Goal: Task Accomplishment & Management: Manage account settings

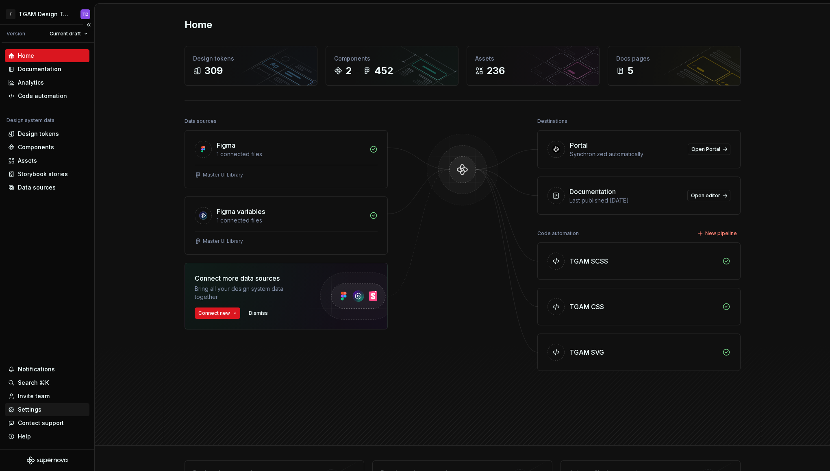
click at [37, 410] on div "Settings" at bounding box center [30, 409] width 24 height 8
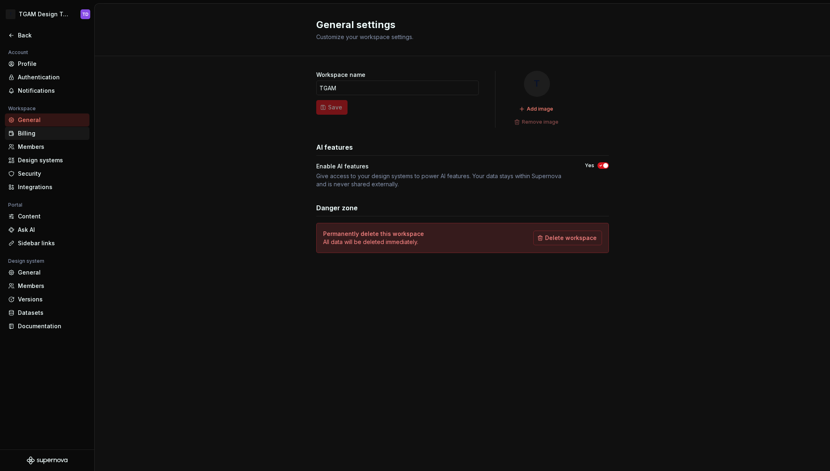
click at [31, 136] on div "Billing" at bounding box center [52, 133] width 68 height 8
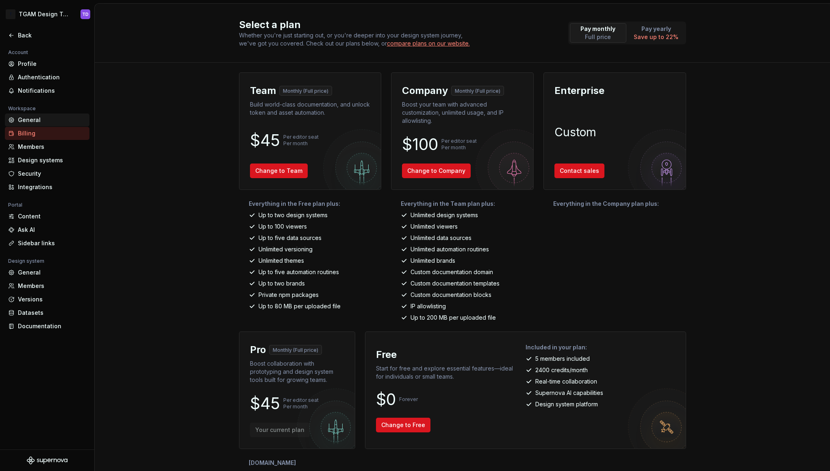
click at [30, 116] on div "General" at bounding box center [52, 120] width 68 height 8
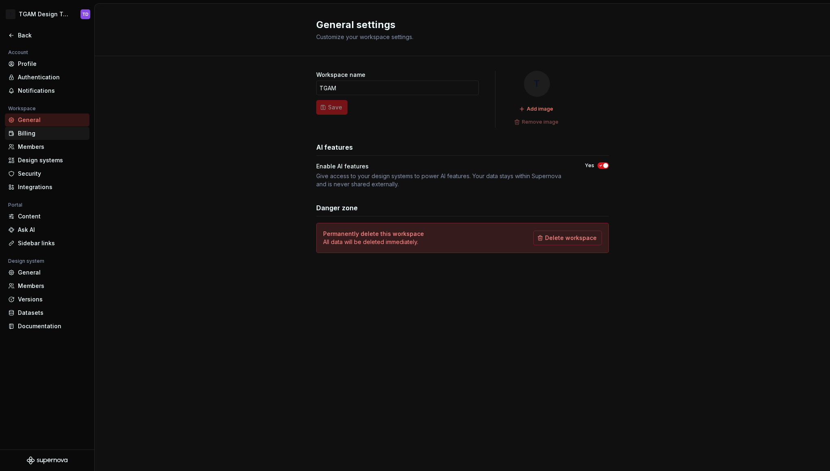
click at [35, 135] on div "Billing" at bounding box center [52, 133] width 68 height 8
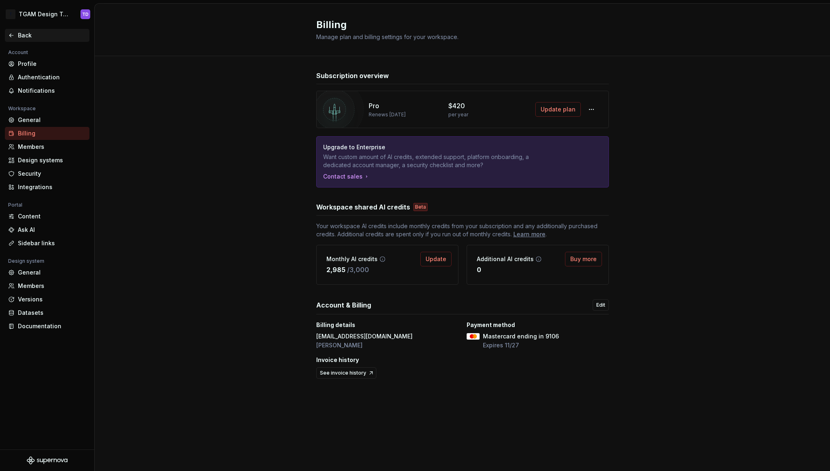
click at [28, 34] on div "Back" at bounding box center [52, 35] width 68 height 8
